Goal: Navigation & Orientation: Go to known website

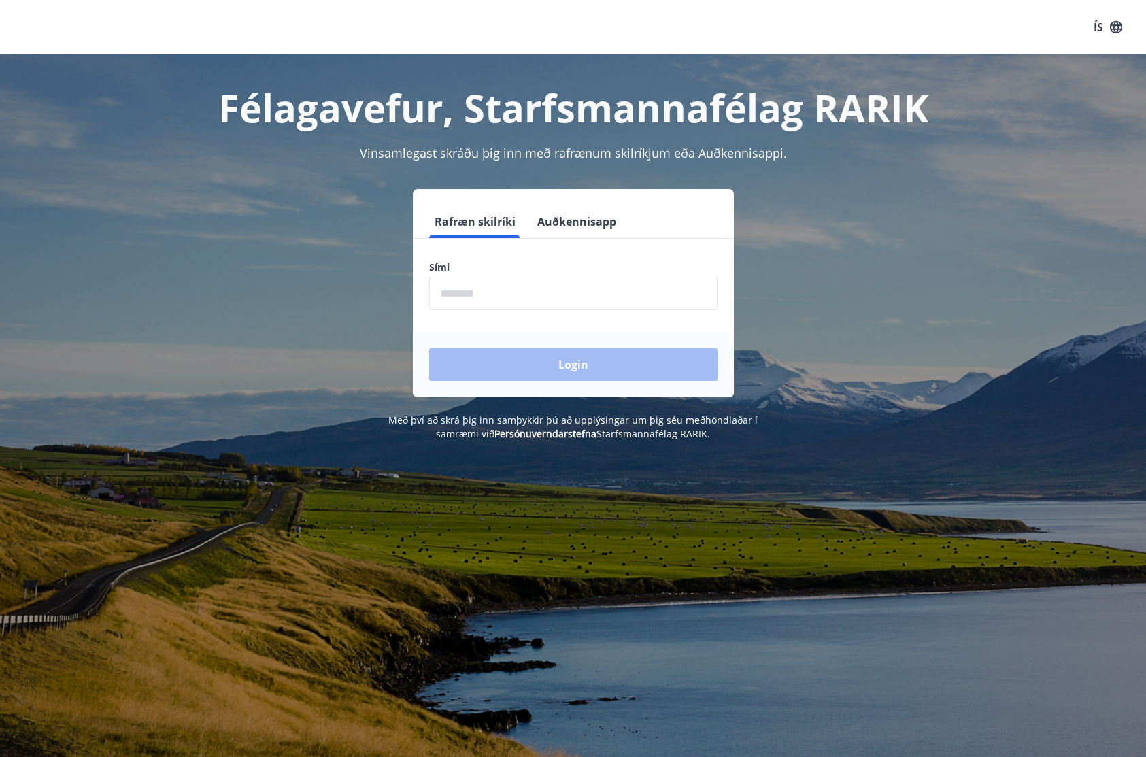
click at [537, 288] on input "phone" at bounding box center [573, 293] width 288 height 33
type input "********"
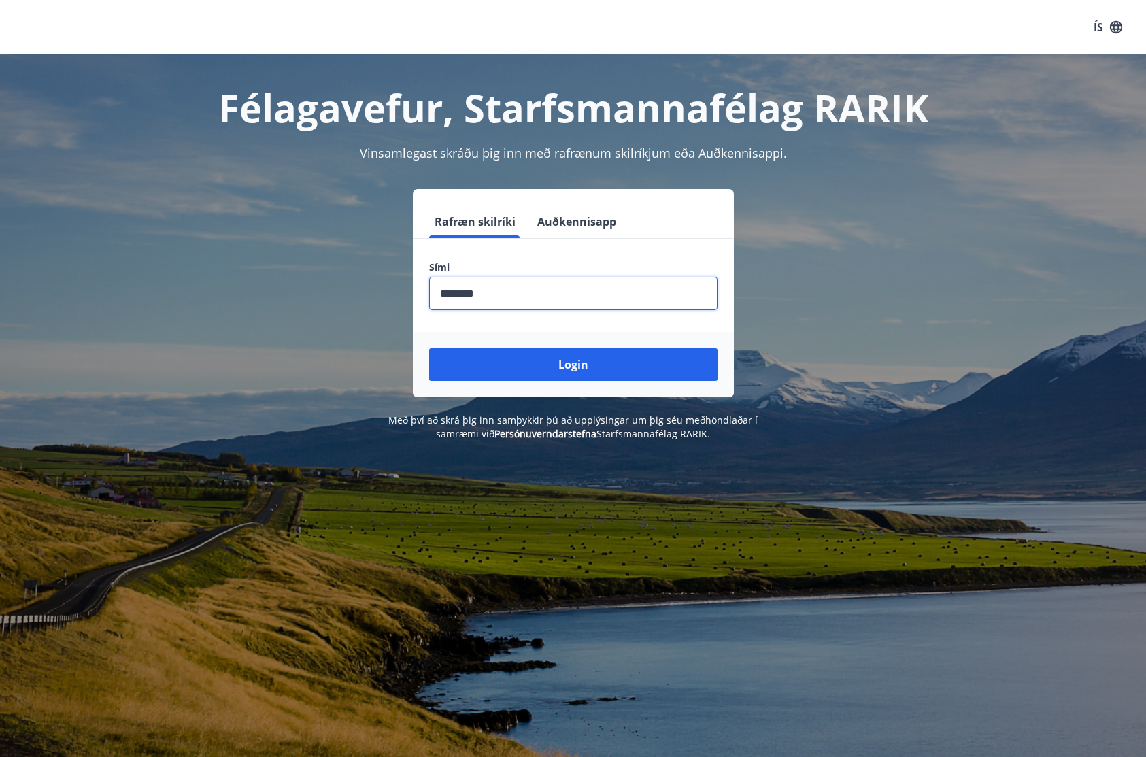
click at [429, 348] on button "Login" at bounding box center [573, 364] width 288 height 33
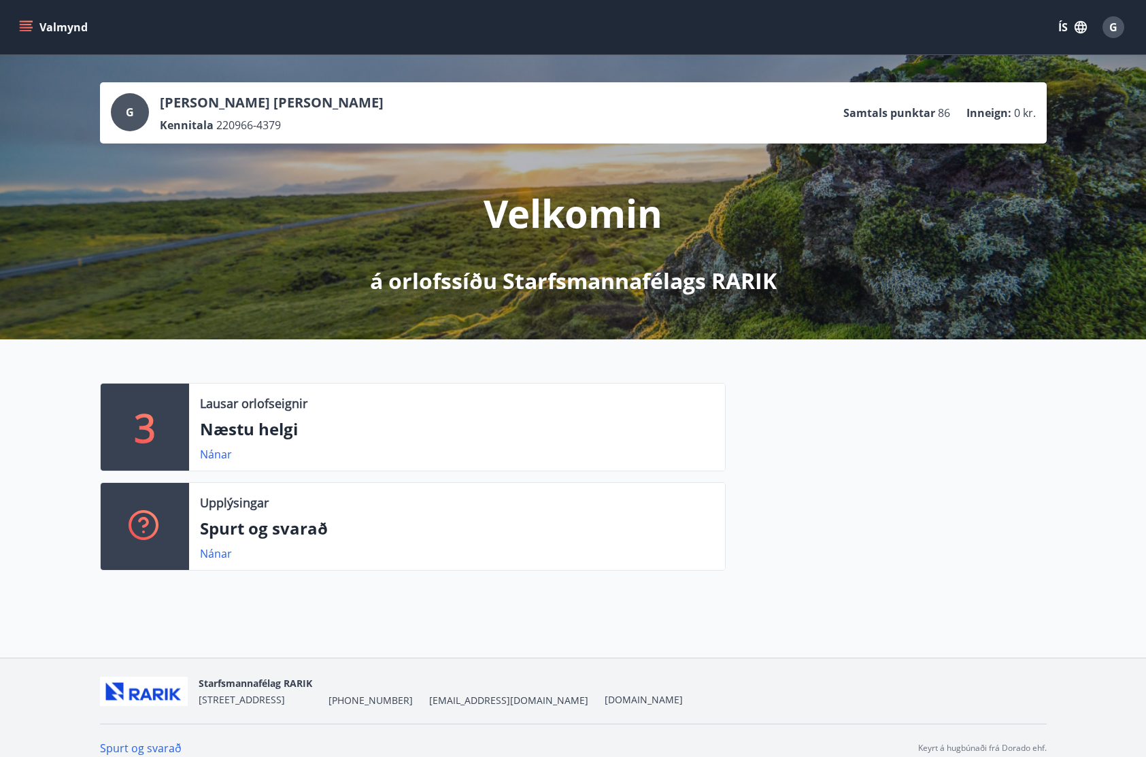
click at [99, 256] on div "G [PERSON_NAME] [PERSON_NAME] Kennitala 220966-4379 Samtals punktar 86 Inneign …" at bounding box center [573, 197] width 1146 height 284
